Goal: Entertainment & Leisure: Consume media (video, audio)

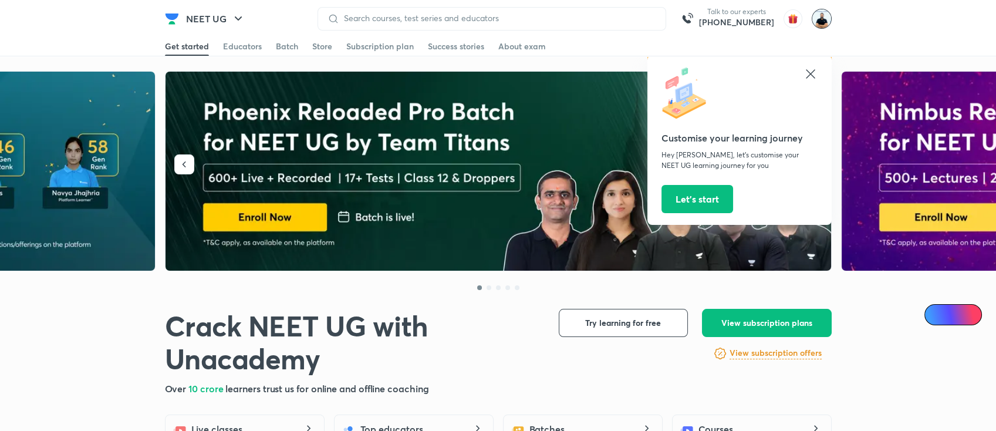
click at [822, 23] on img at bounding box center [822, 19] width 20 height 20
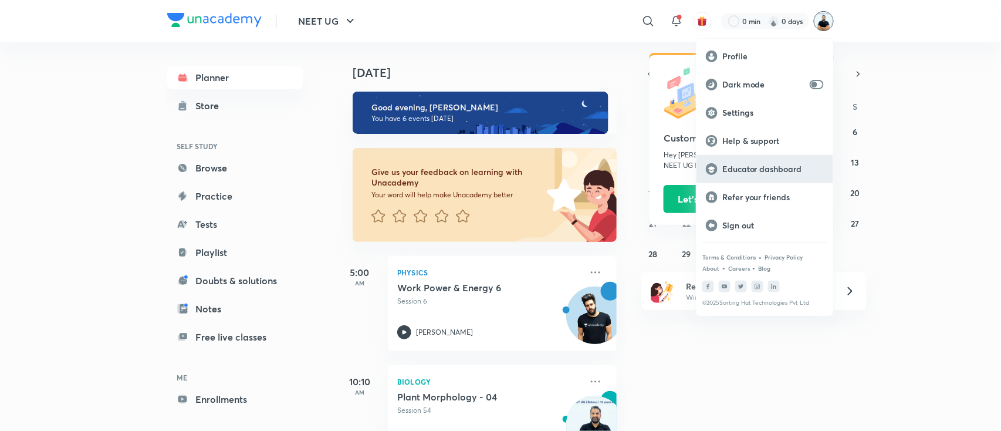
click at [773, 172] on p "Educator dashboard" at bounding box center [774, 169] width 102 height 11
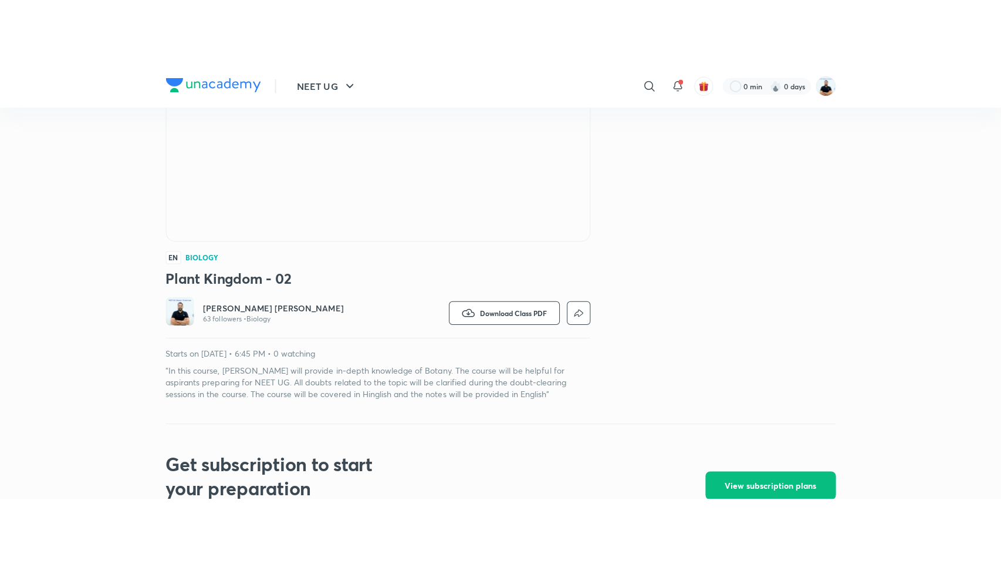
scroll to position [188, 0]
